Goal: Task Accomplishment & Management: Complete application form

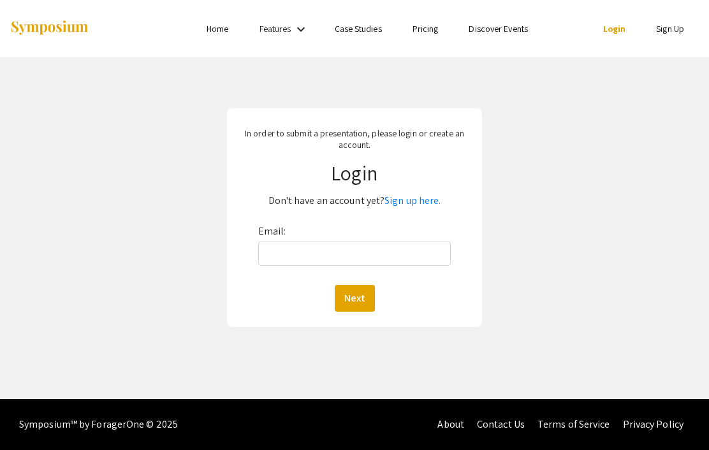
click at [420, 203] on link "Sign up here." at bounding box center [412, 200] width 56 height 13
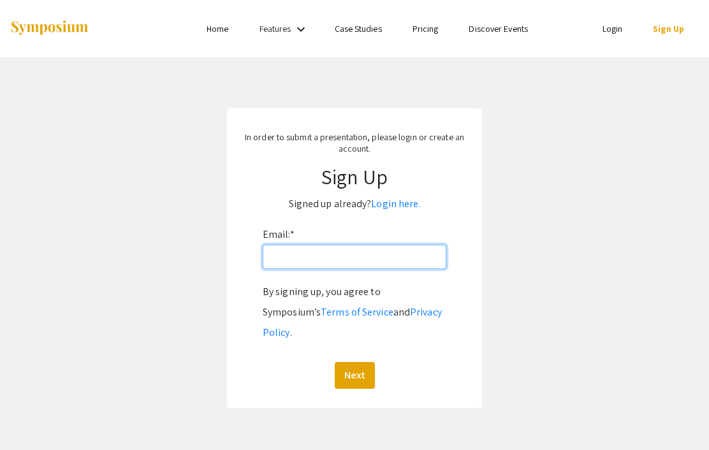
click at [431, 266] on input "Email: *" at bounding box center [355, 257] width 184 height 24
click at [397, 266] on input "Email: *" at bounding box center [355, 257] width 184 height 24
click at [441, 260] on input "[EMAIL_ADDRESS][DOMAIN_NAME]" at bounding box center [355, 257] width 184 height 24
type input "[EMAIL_ADDRESS][PERSON_NAME][DOMAIN_NAME][PERSON_NAME]"
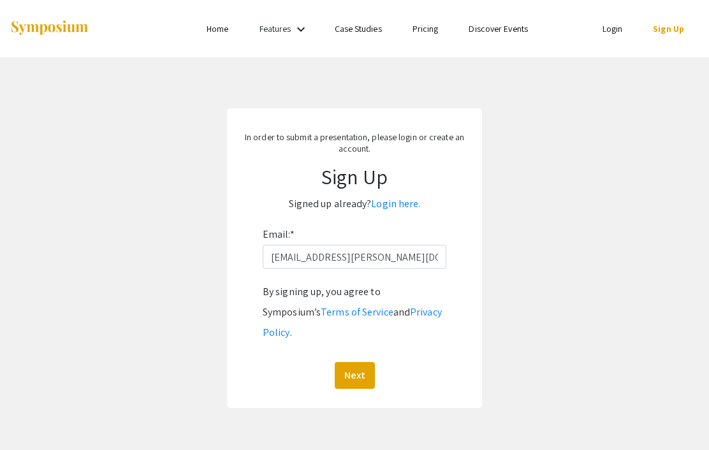
click at [362, 362] on button "Next" at bounding box center [355, 375] width 40 height 27
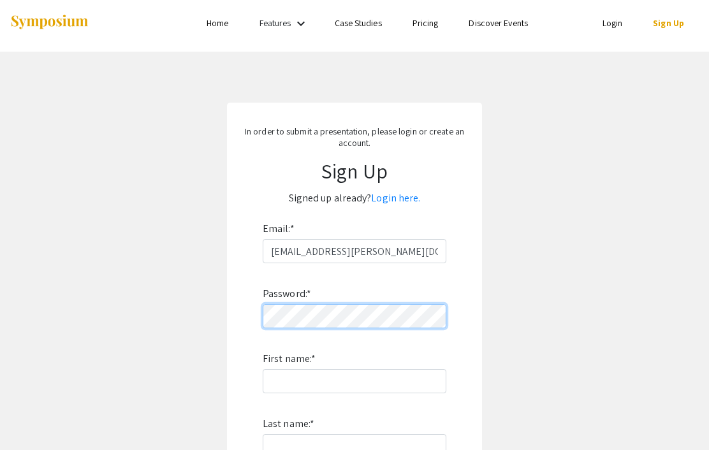
scroll to position [14, 0]
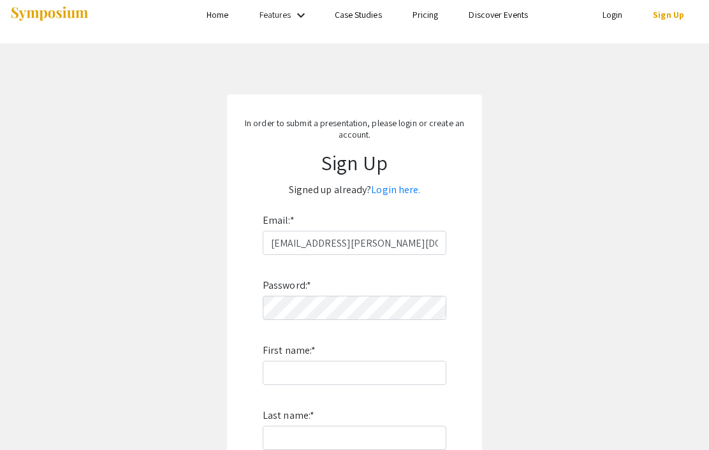
click at [390, 357] on div "Password: * First name: * Last name: * By signing up, you agree to Symposium’s …" at bounding box center [355, 422] width 184 height 335
click at [418, 373] on input "First name: *" at bounding box center [355, 373] width 184 height 24
type input "Jeffernique"
click at [366, 449] on input "Last name: *" at bounding box center [355, 438] width 184 height 24
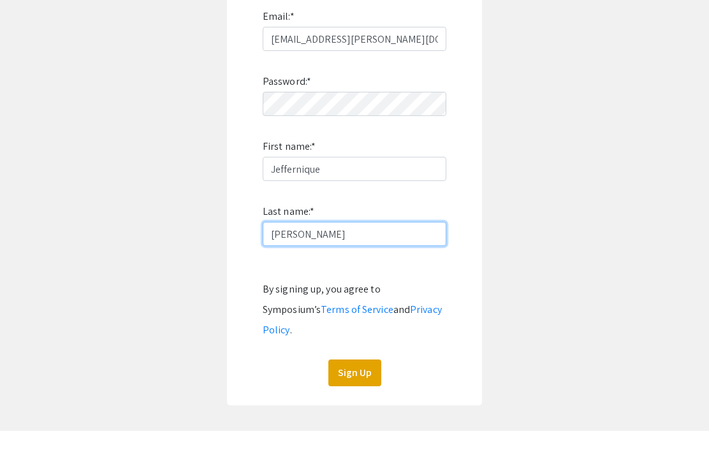
type input "[PERSON_NAME]"
click at [374, 379] on button "Sign Up" at bounding box center [354, 392] width 53 height 27
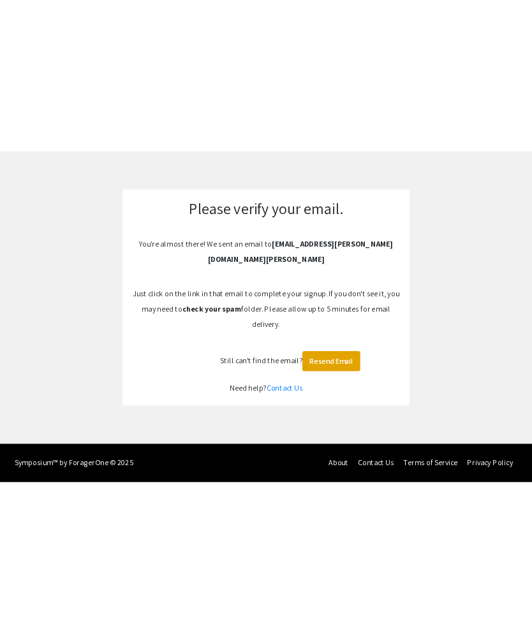
scroll to position [0, 0]
